Goal: Find specific page/section: Find specific page/section

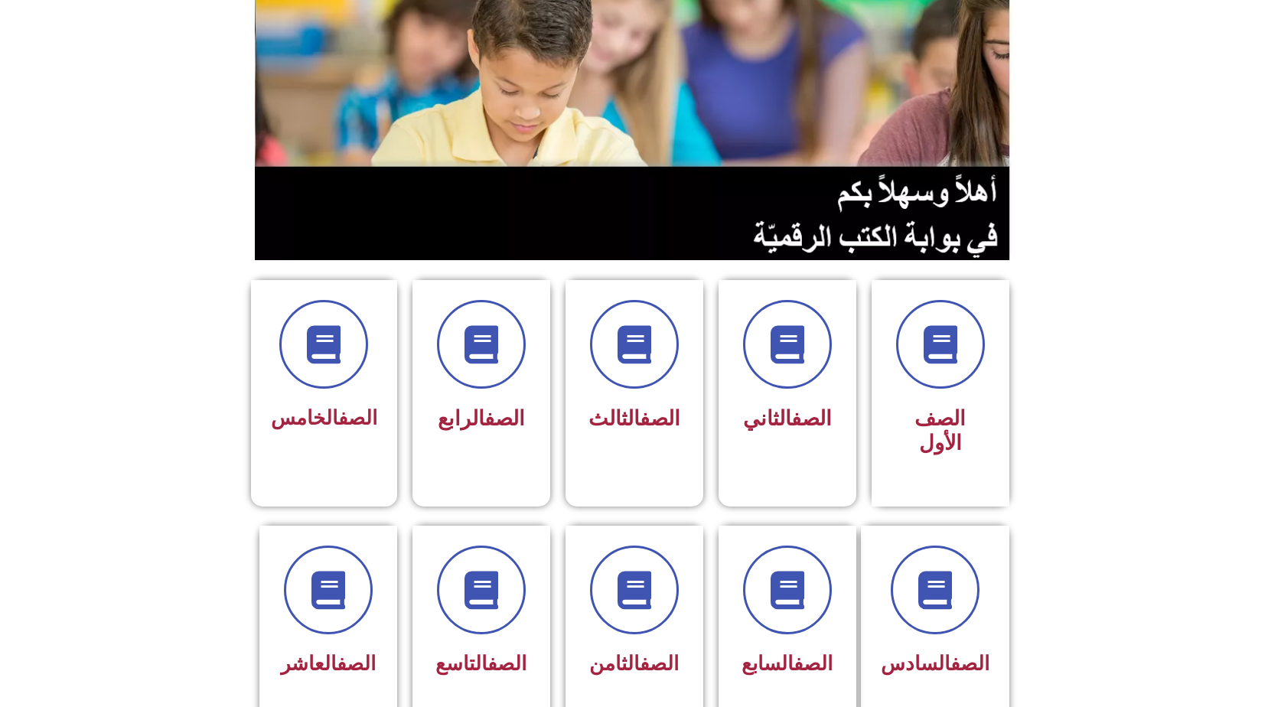
scroll to position [153, 0]
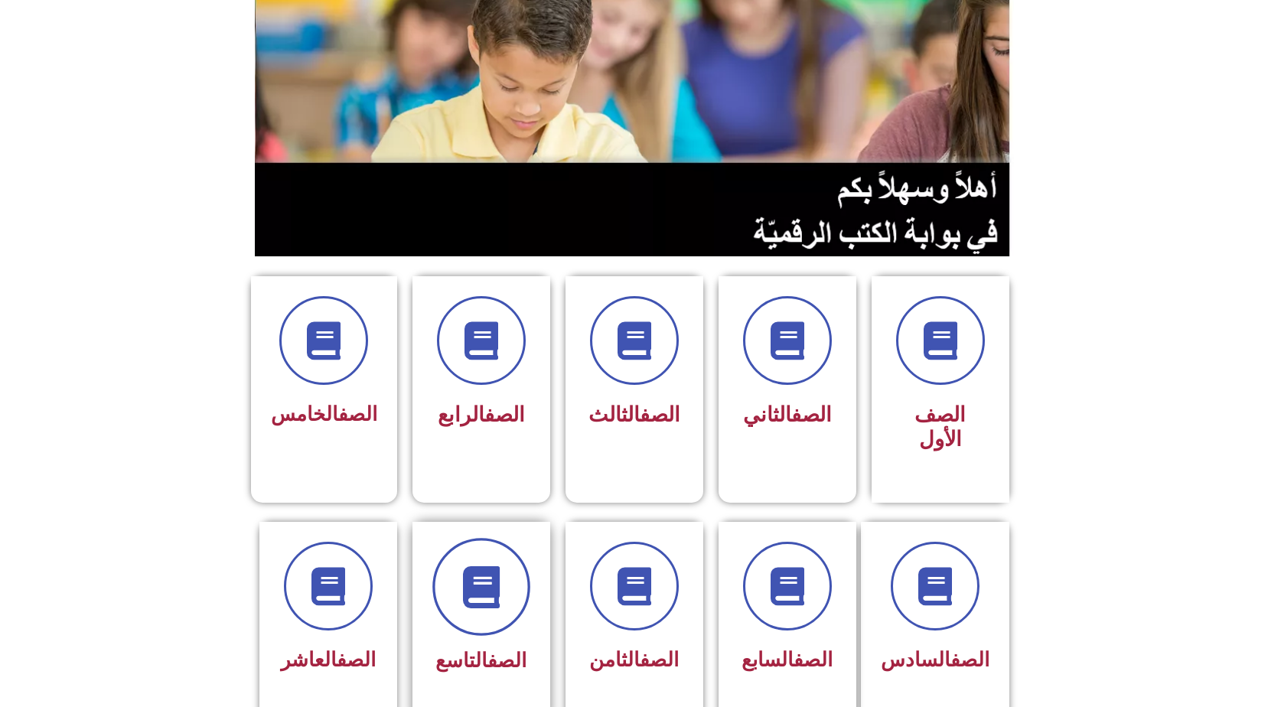
click at [479, 567] on icon at bounding box center [481, 586] width 42 height 42
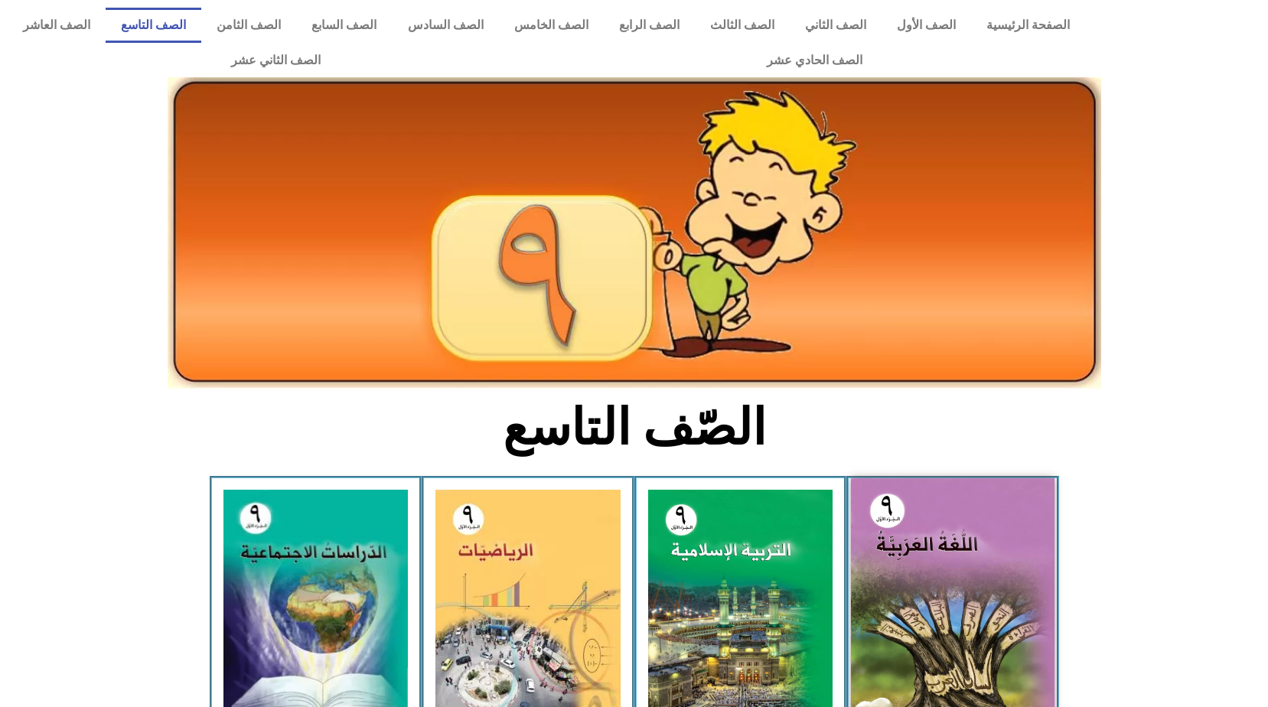
click at [878, 584] on img at bounding box center [952, 604] width 203 height 252
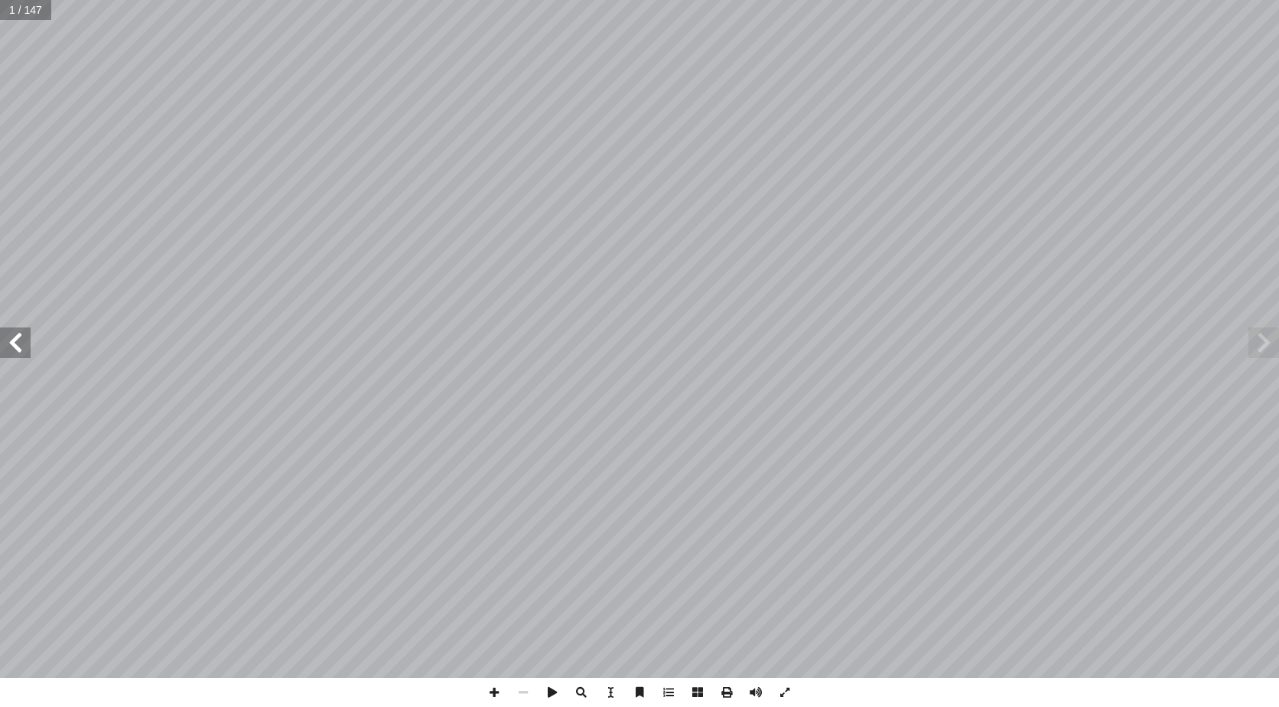
click at [4, 345] on span at bounding box center [15, 342] width 31 height 31
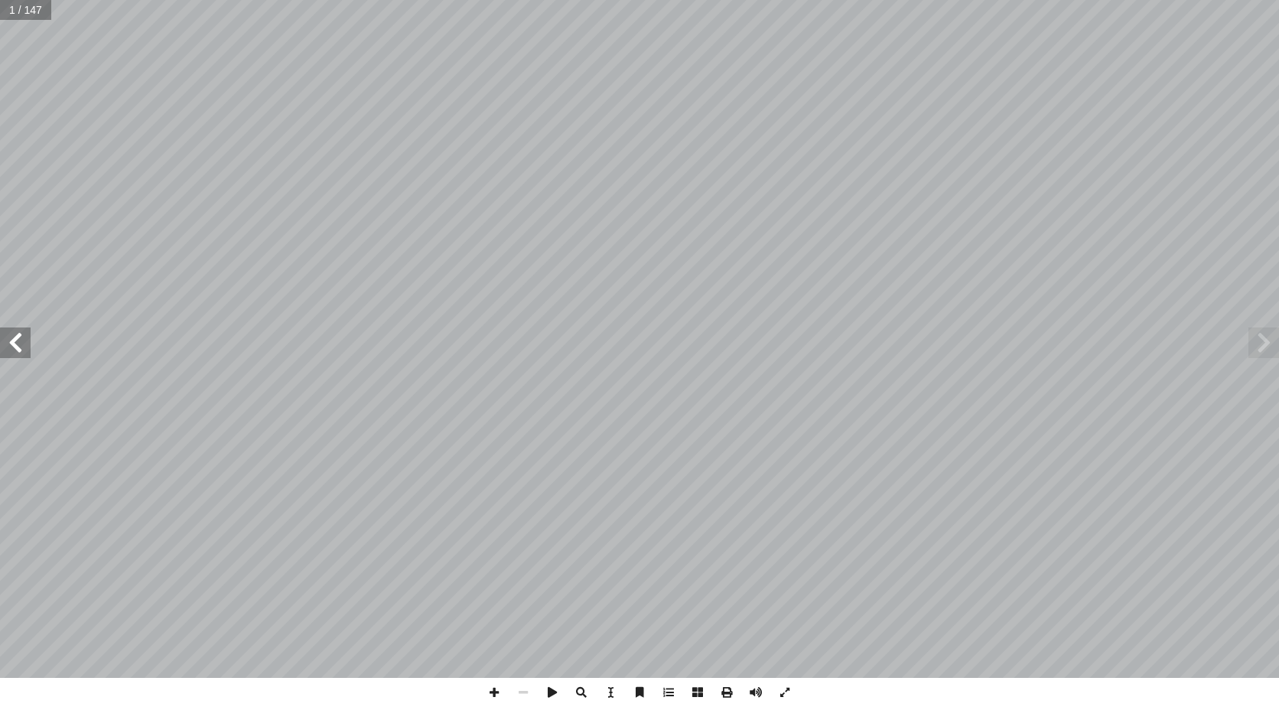
click at [4, 345] on span at bounding box center [15, 342] width 31 height 31
click at [1268, 336] on span at bounding box center [1264, 342] width 31 height 31
click at [1266, 335] on span at bounding box center [1264, 342] width 31 height 31
